Goal: Book appointment/travel/reservation

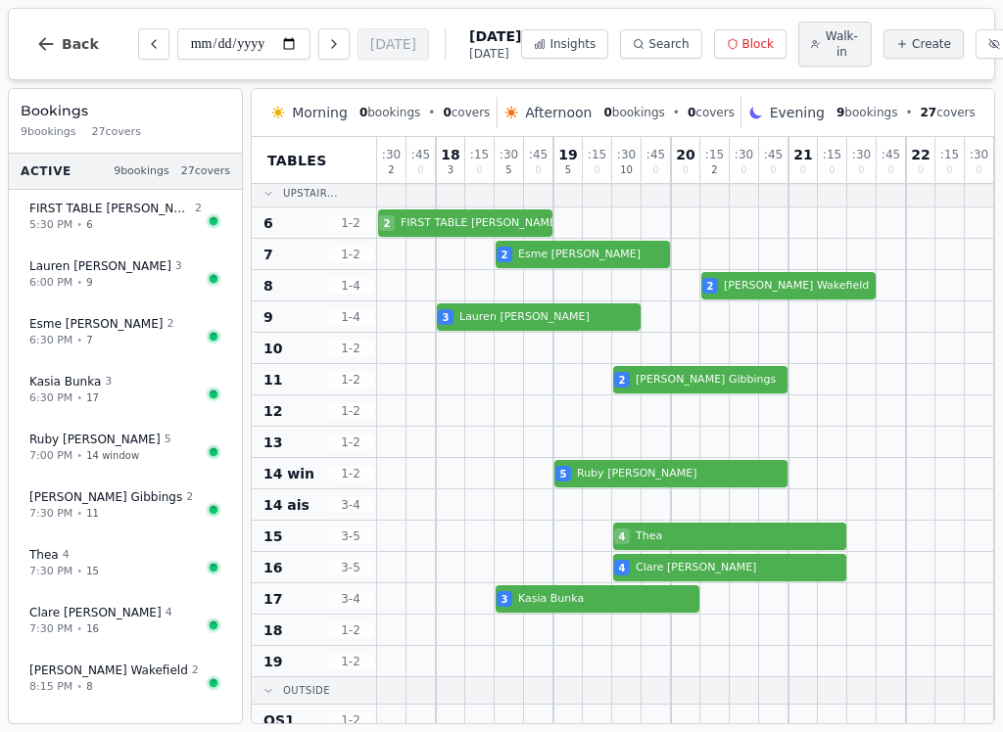
scroll to position [219, 0]
click at [326, 44] on icon "Next day" at bounding box center [334, 44] width 16 height 16
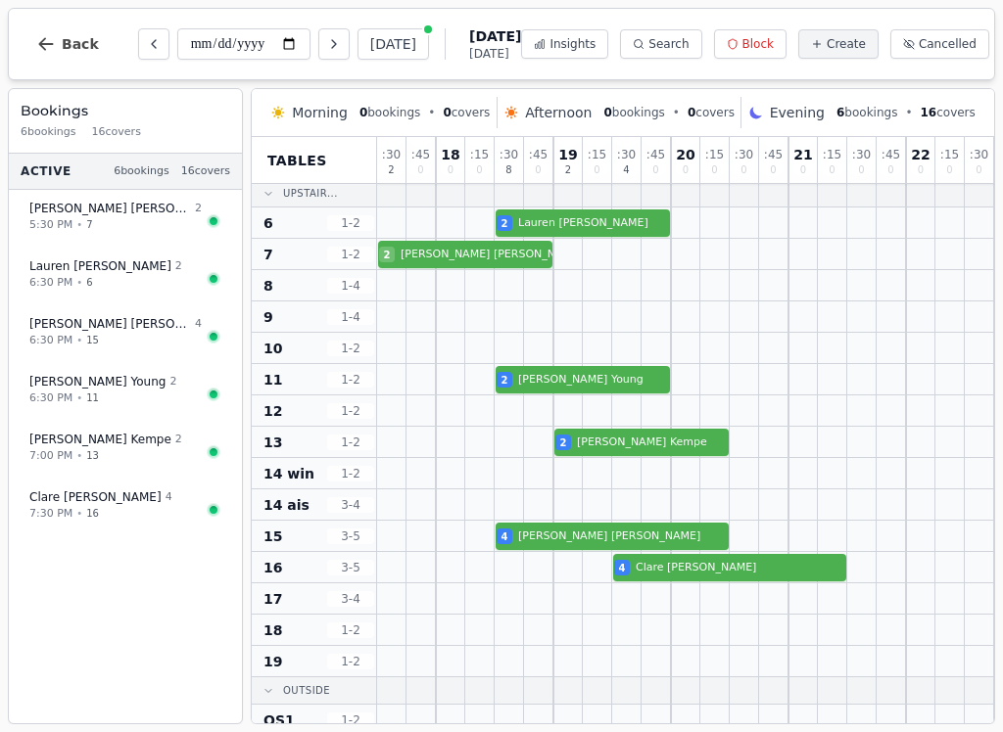
click at [326, 46] on icon "Next day" at bounding box center [334, 44] width 16 height 16
type input "**********"
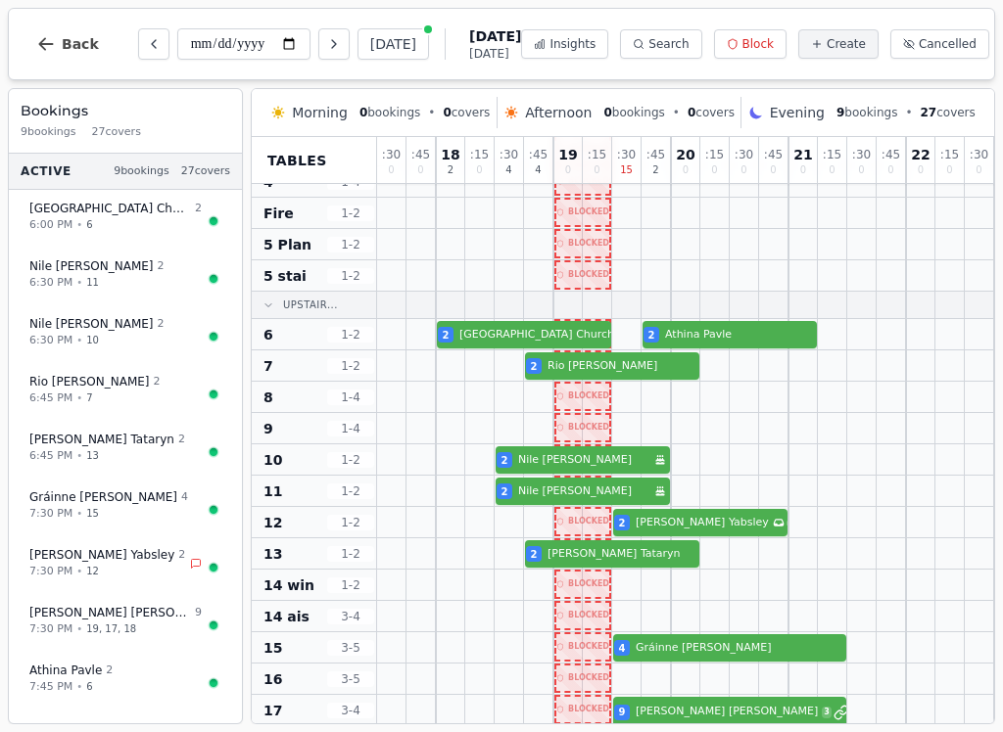
scroll to position [107, 0]
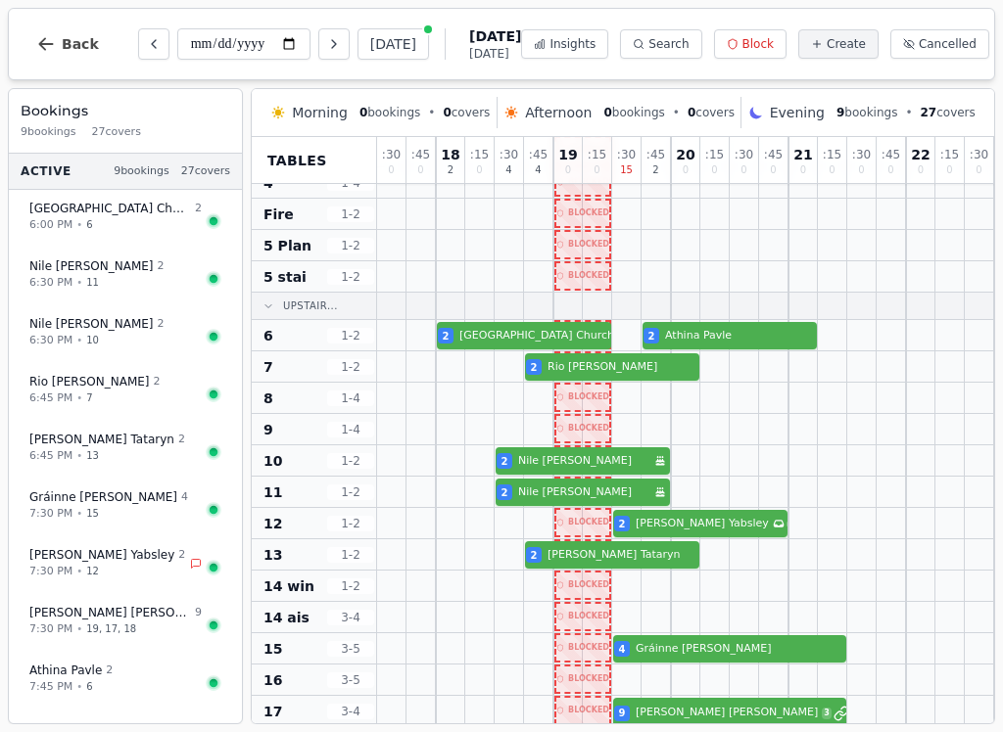
select select "****"
select select "*"
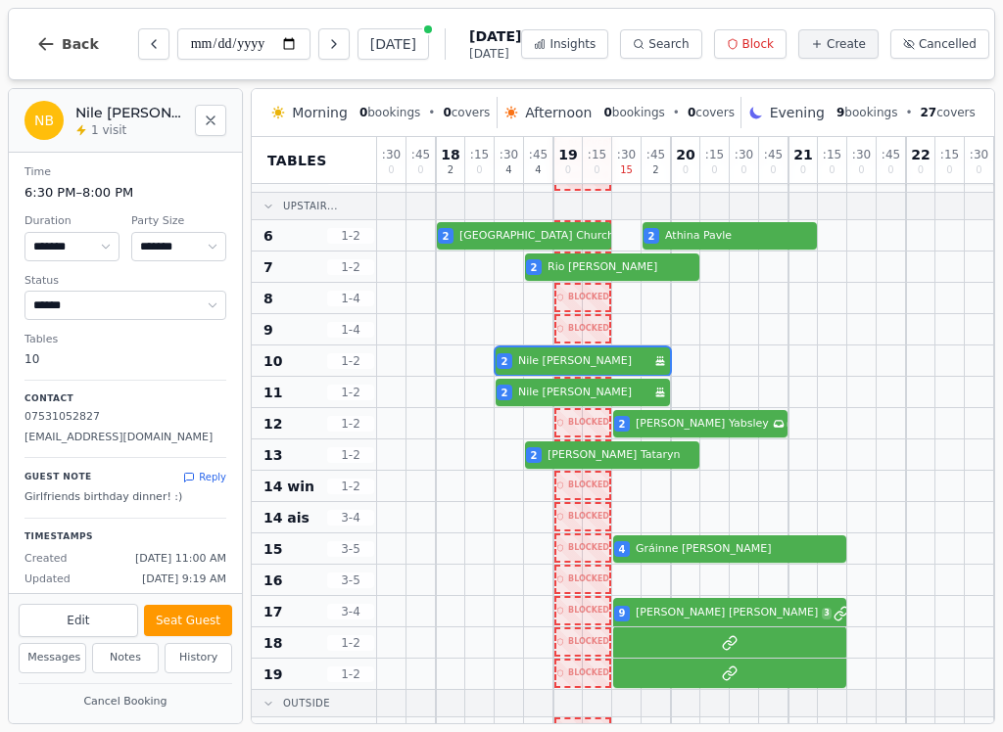
scroll to position [234, -1]
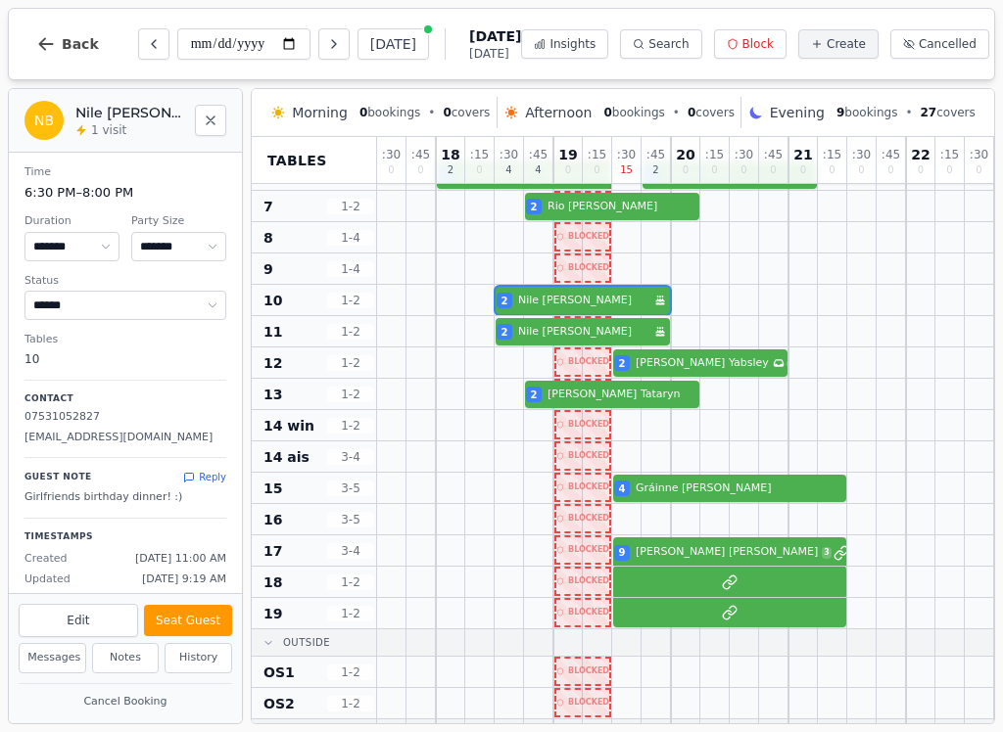
click at [162, 34] on button "Previous day" at bounding box center [153, 43] width 31 height 31
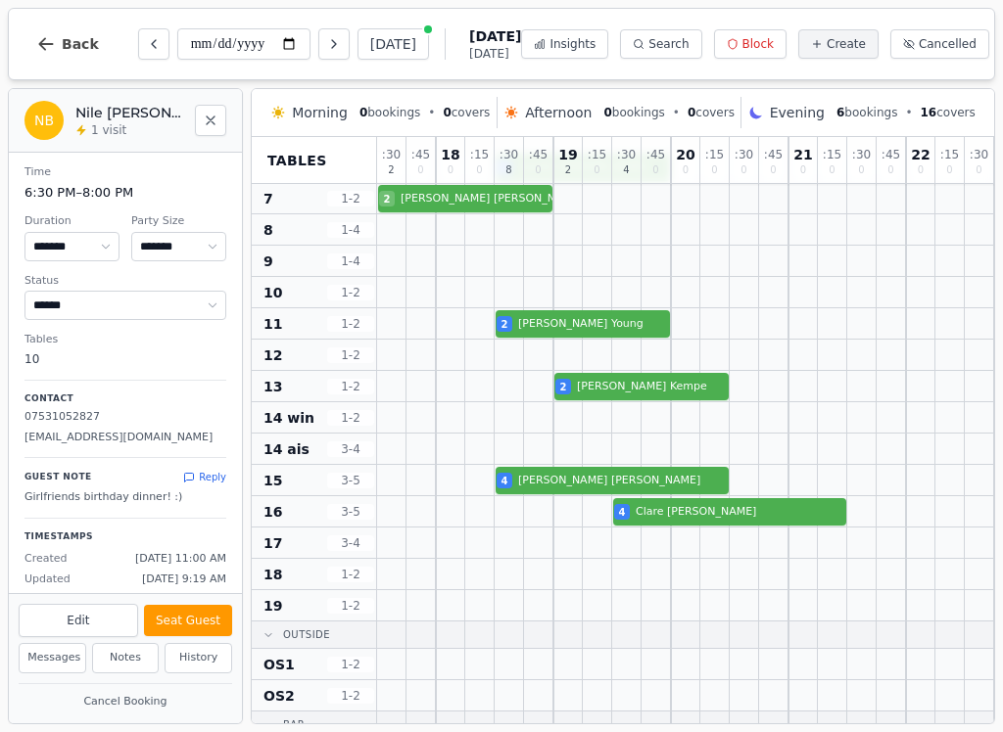
scroll to position [276, 0]
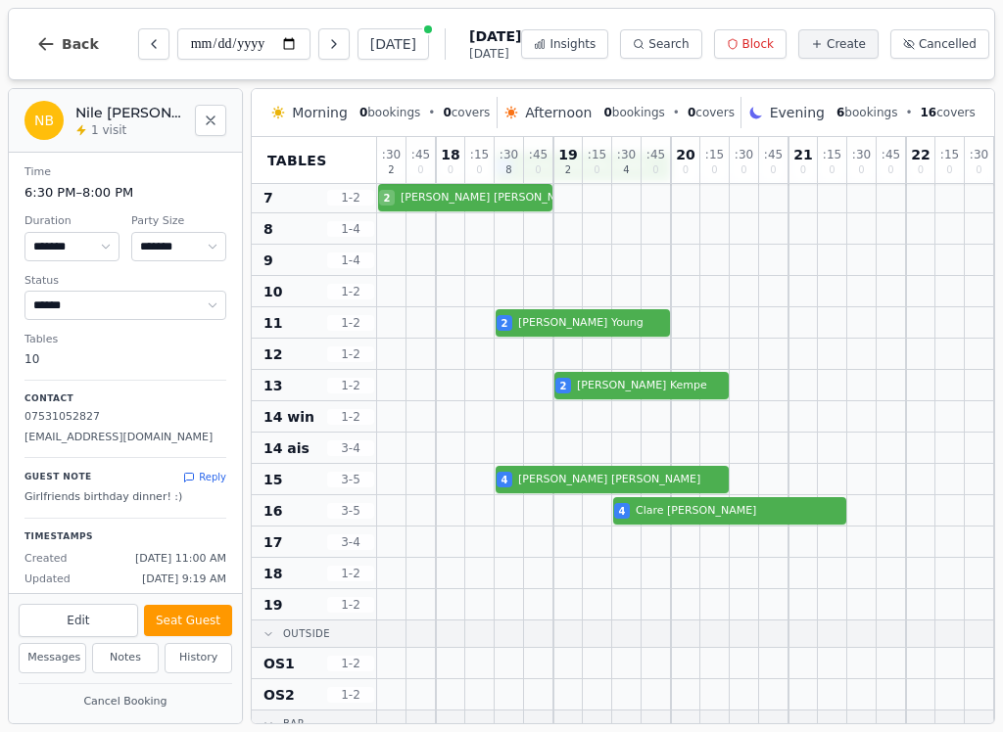
click at [153, 41] on icon "Previous day" at bounding box center [154, 44] width 16 height 16
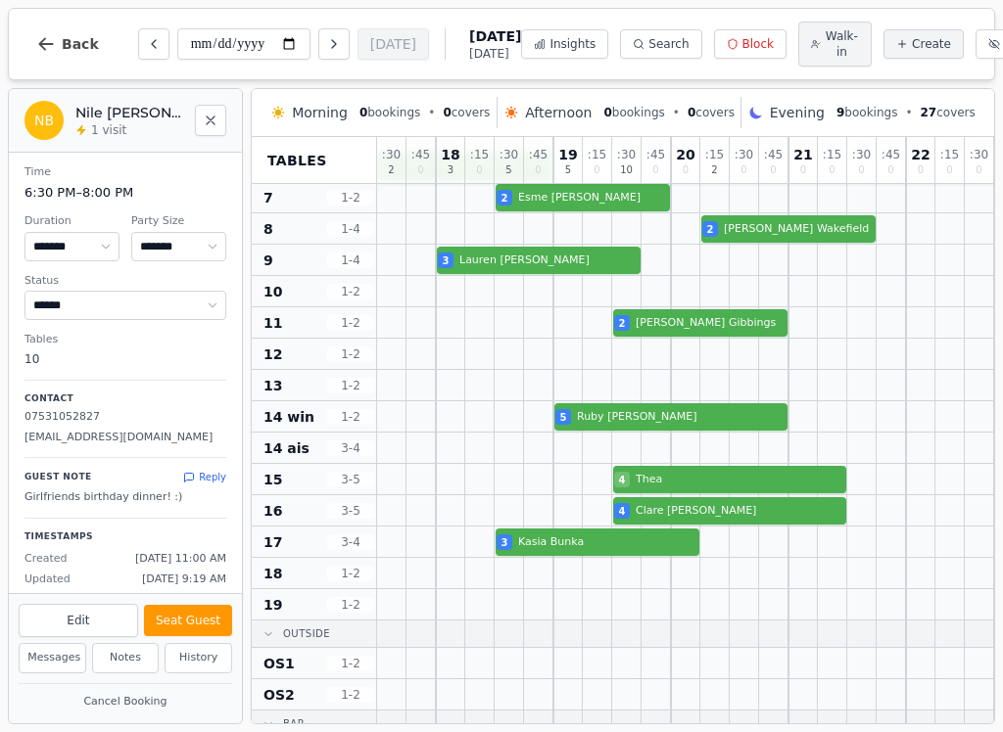
click at [318, 34] on button "Next day" at bounding box center [333, 43] width 31 height 31
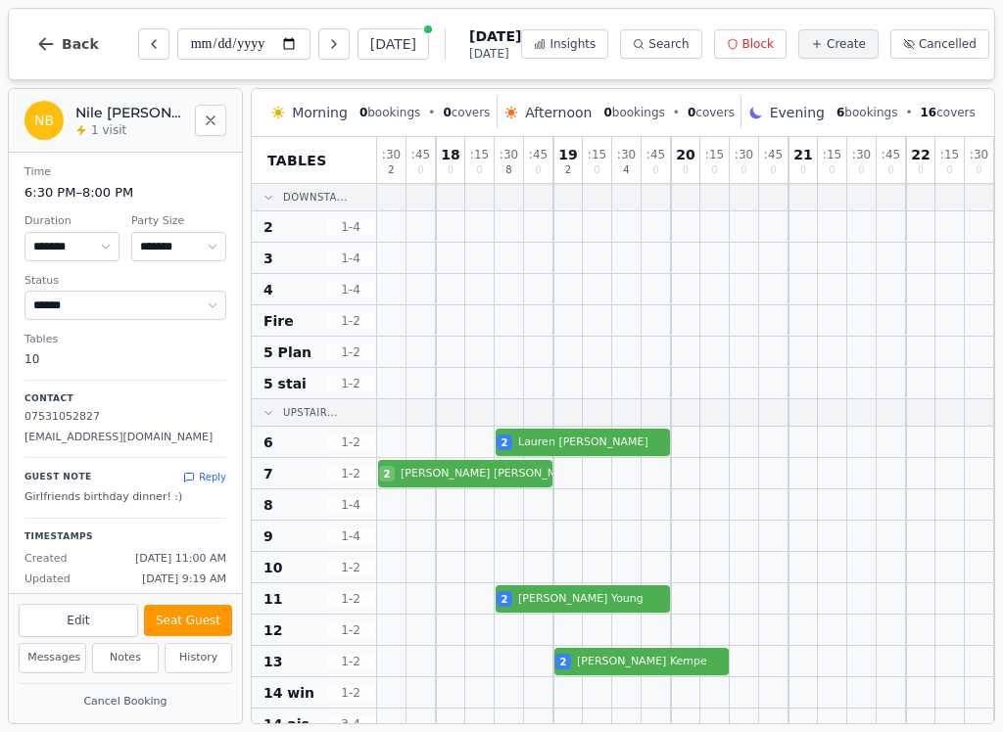
scroll to position [0, 0]
click at [163, 34] on button "Previous day" at bounding box center [153, 43] width 31 height 31
type input "**********"
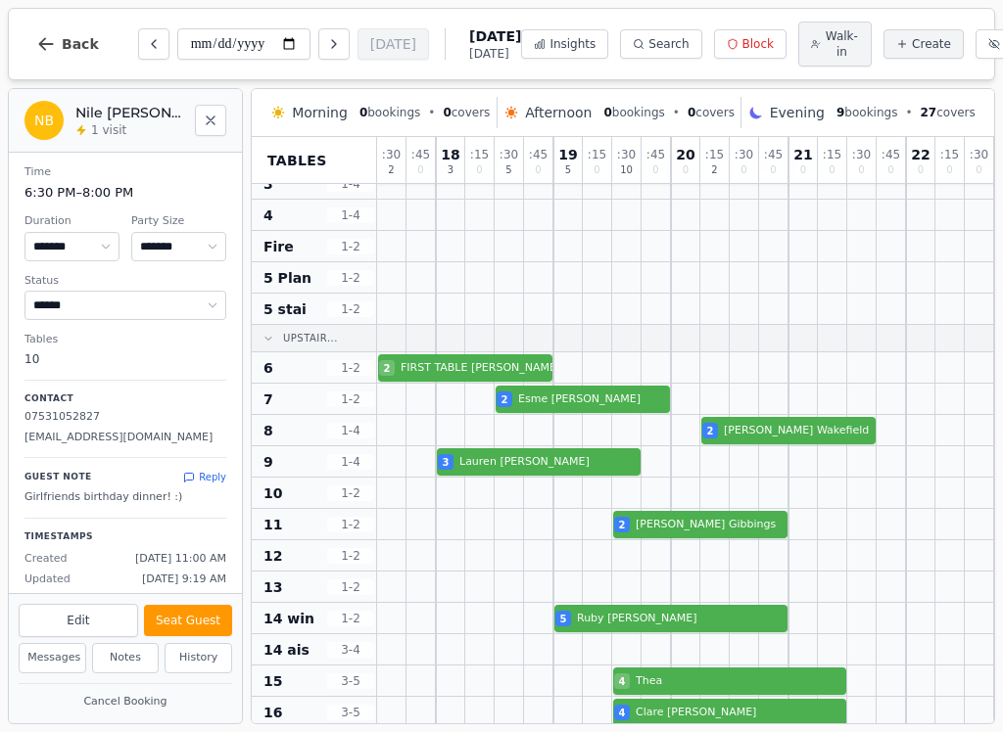
scroll to position [75, 0]
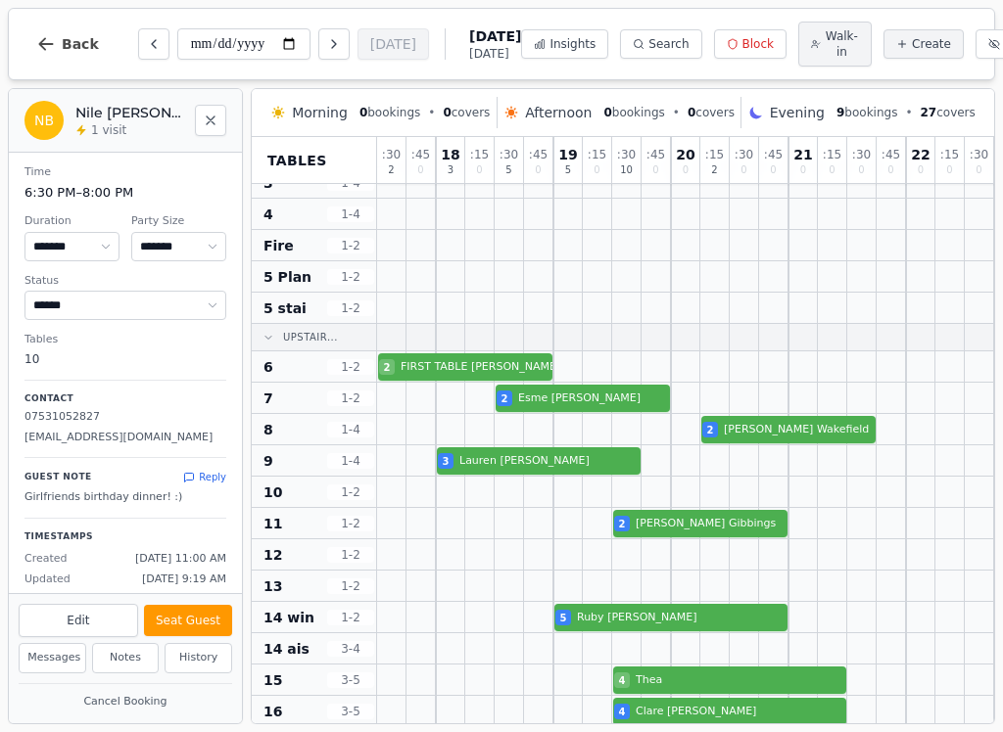
click at [551, 721] on div at bounding box center [538, 711] width 29 height 30
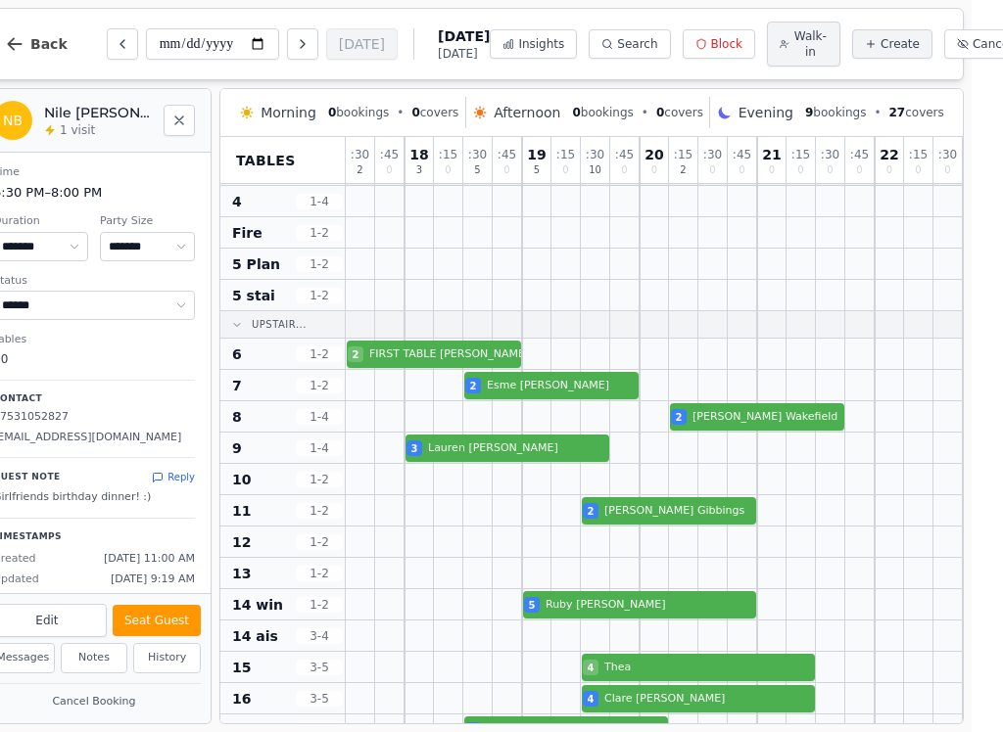
scroll to position [86, 0]
